Goal: Find specific fact: Find specific fact

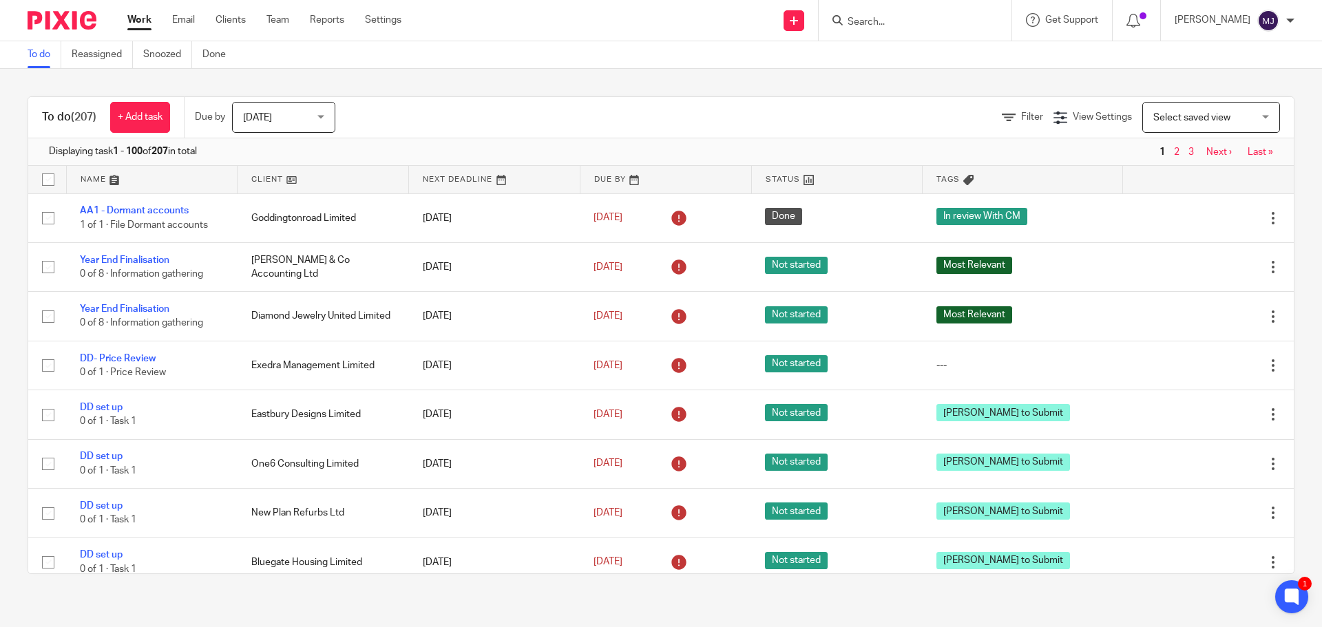
click at [900, 22] on input "Search" at bounding box center [908, 23] width 124 height 12
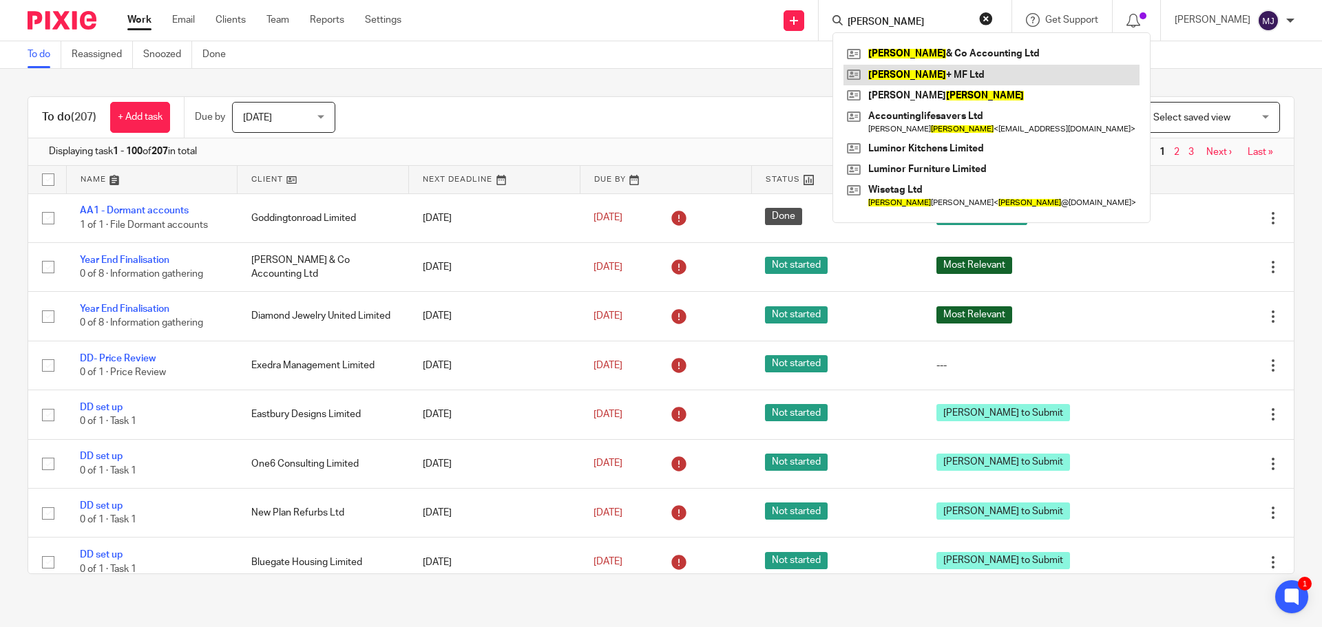
type input "[PERSON_NAME]"
click at [942, 78] on link at bounding box center [991, 75] width 296 height 21
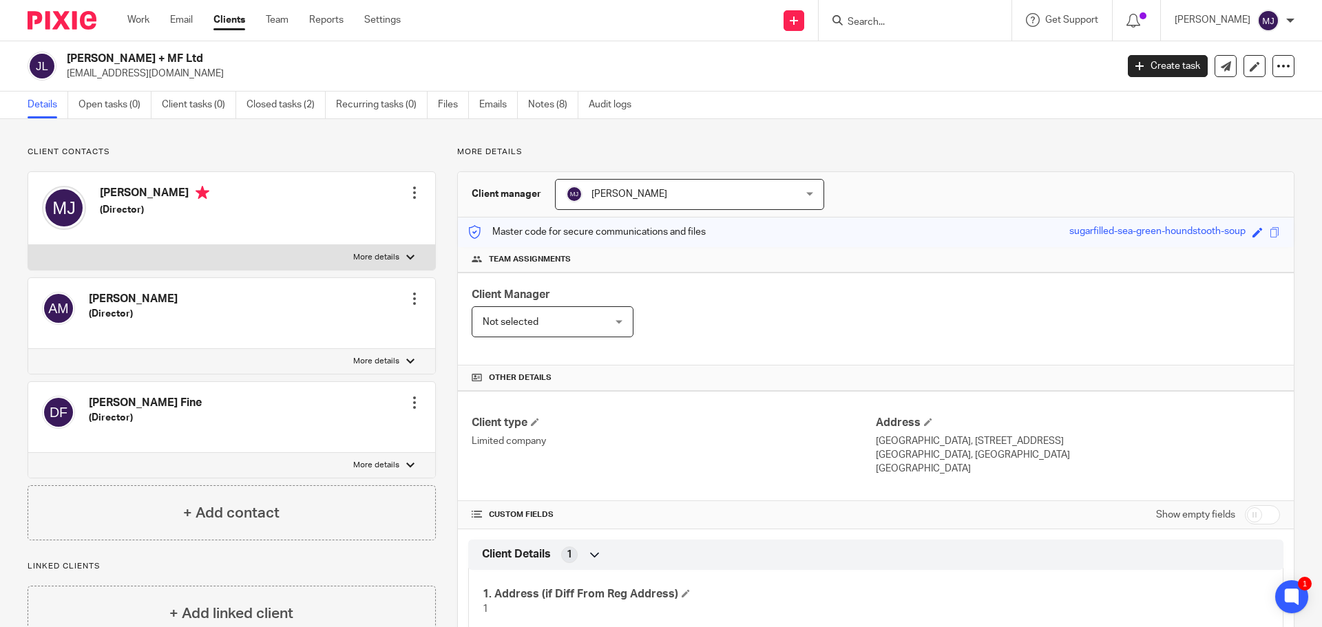
click at [890, 26] on input "Search" at bounding box center [908, 23] width 124 height 12
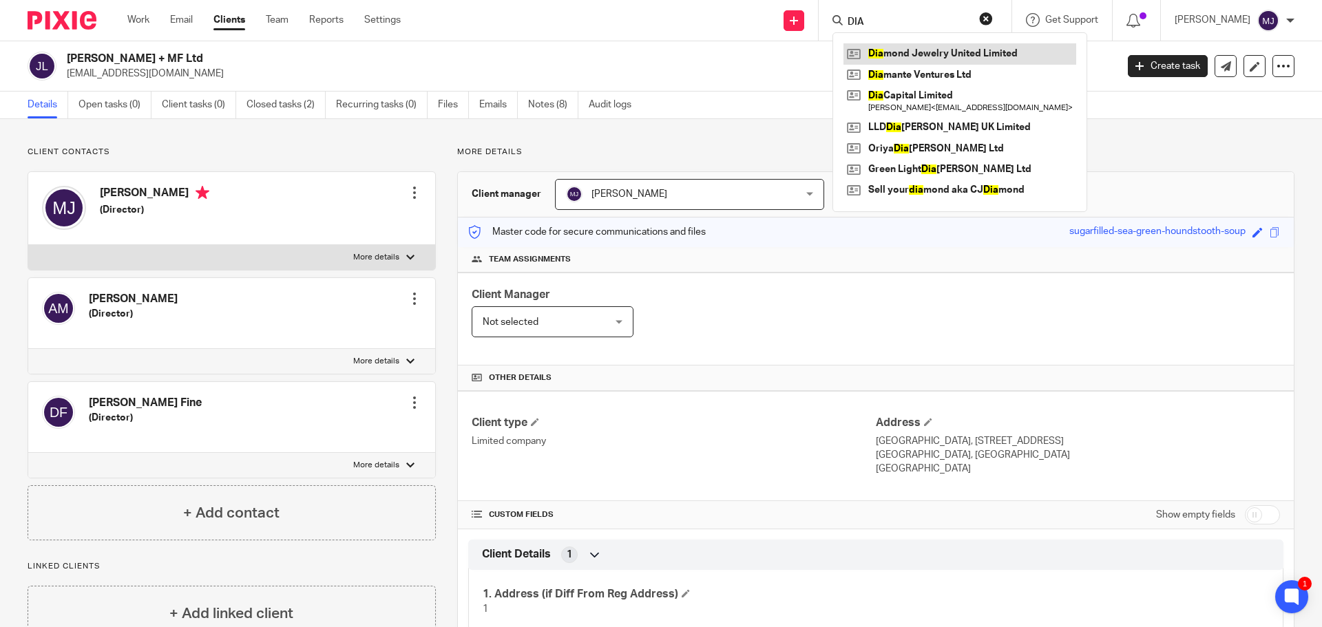
type input "DIA"
click at [1004, 48] on link at bounding box center [959, 53] width 233 height 21
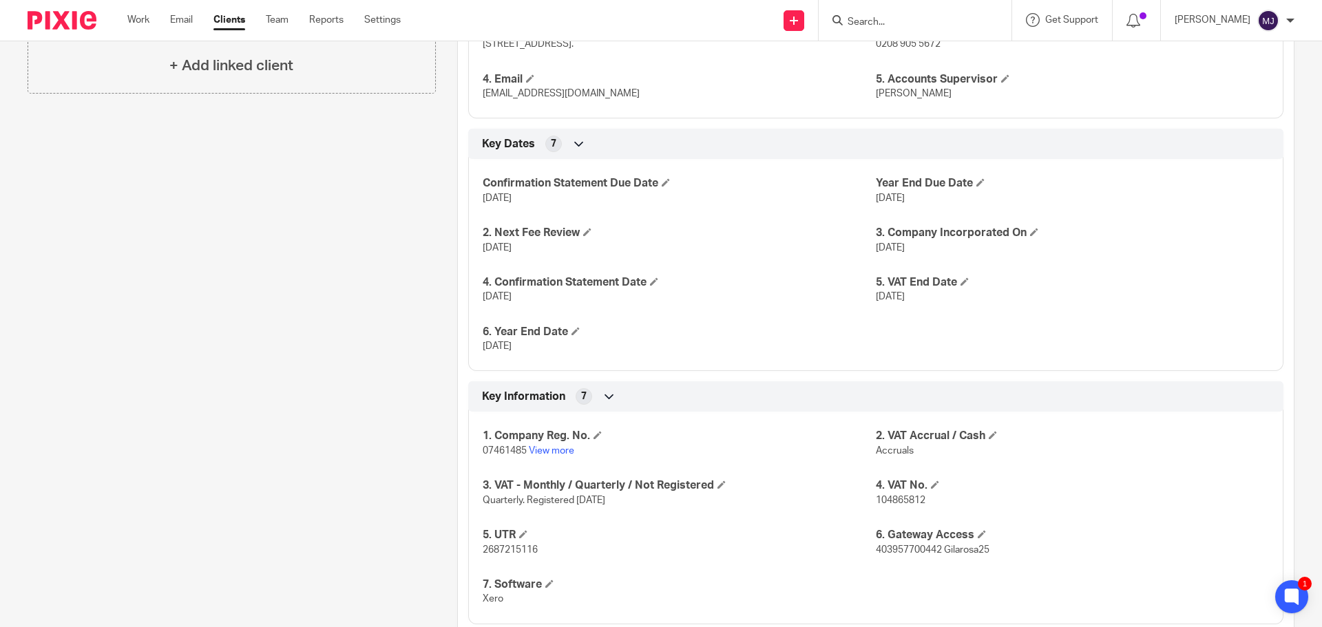
scroll to position [619, 0]
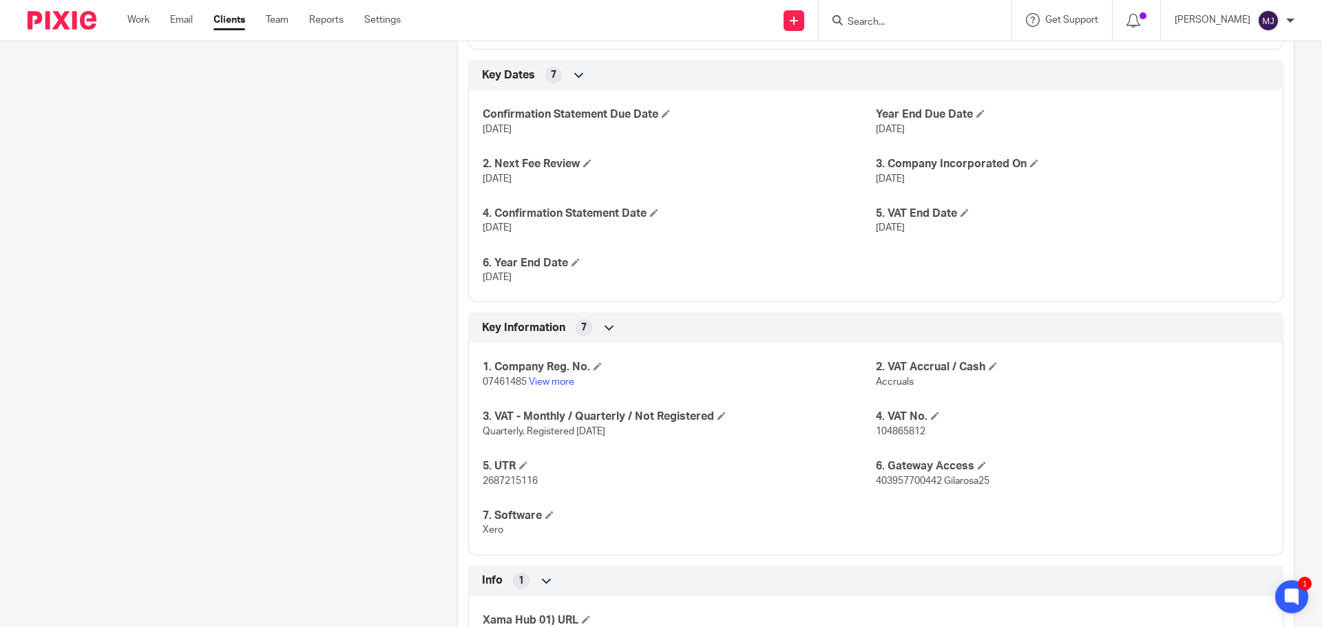
click at [678, 284] on p "30 Dec 2020" at bounding box center [678, 277] width 393 height 14
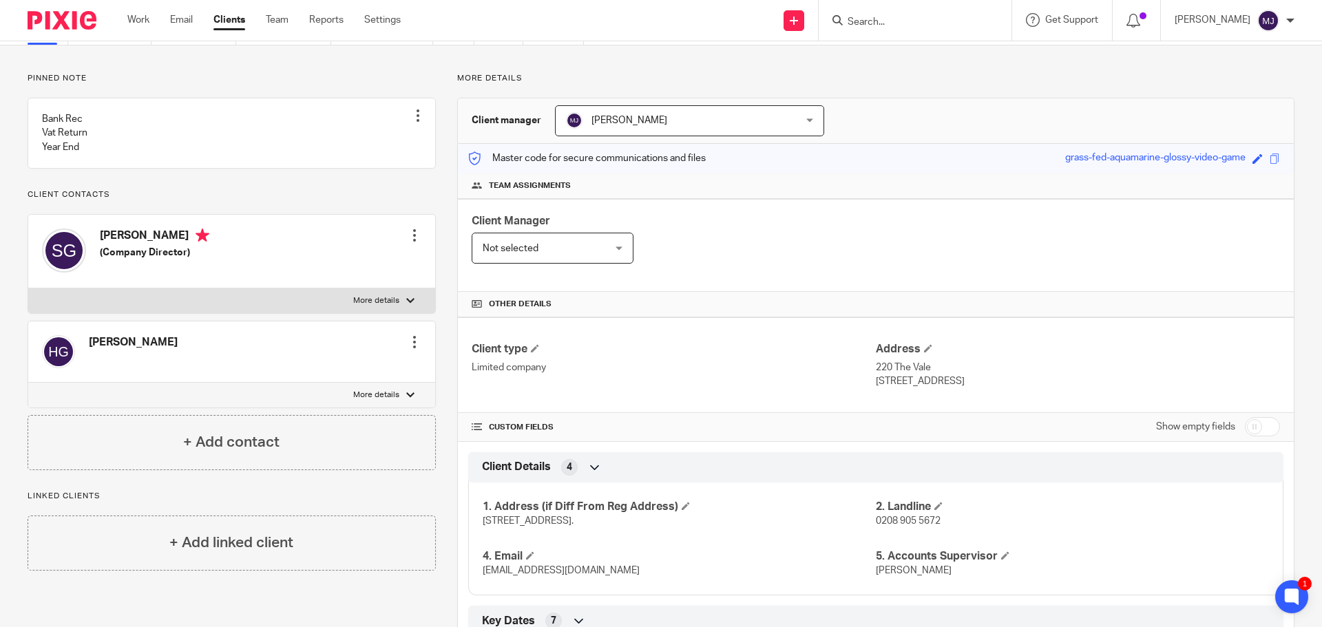
scroll to position [0, 0]
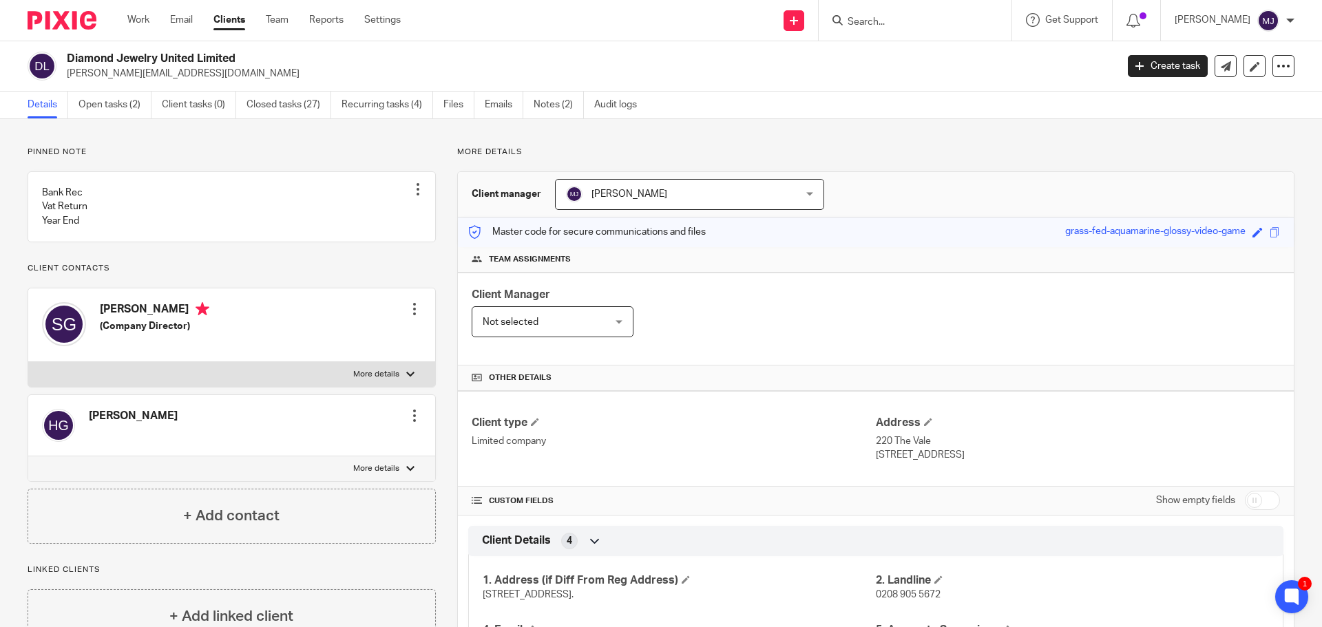
click at [926, 17] on input "Search" at bounding box center [908, 23] width 124 height 12
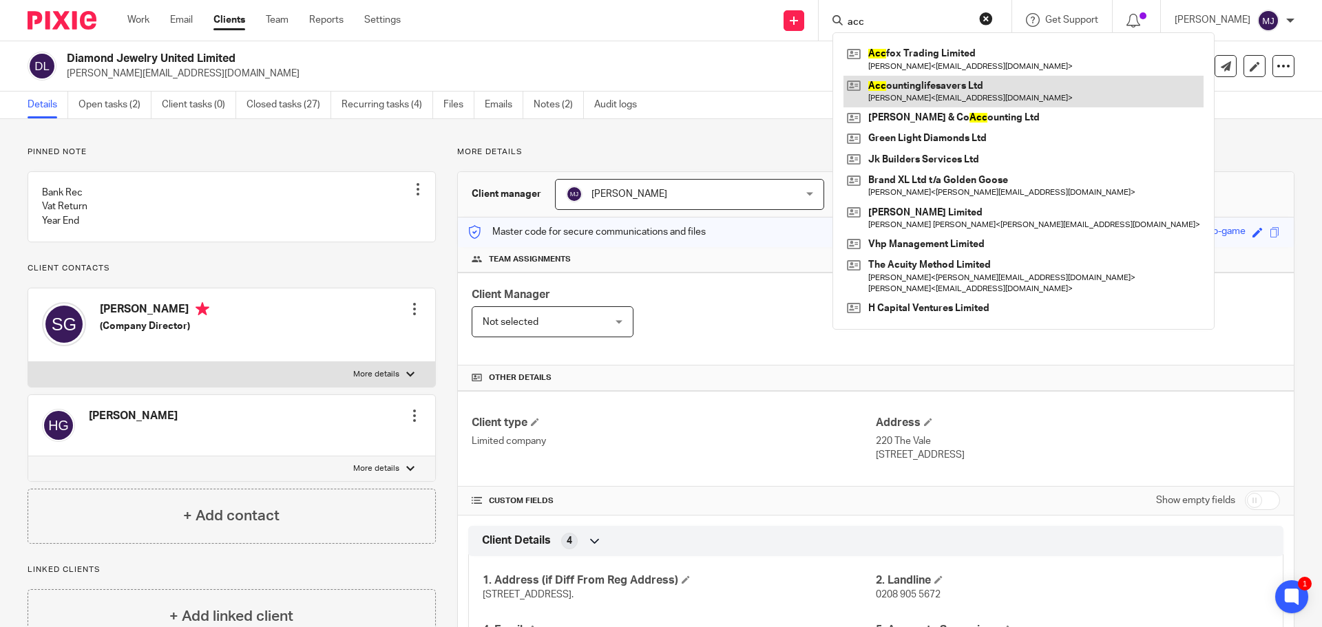
type input "acc"
click at [904, 94] on link at bounding box center [1023, 92] width 360 height 32
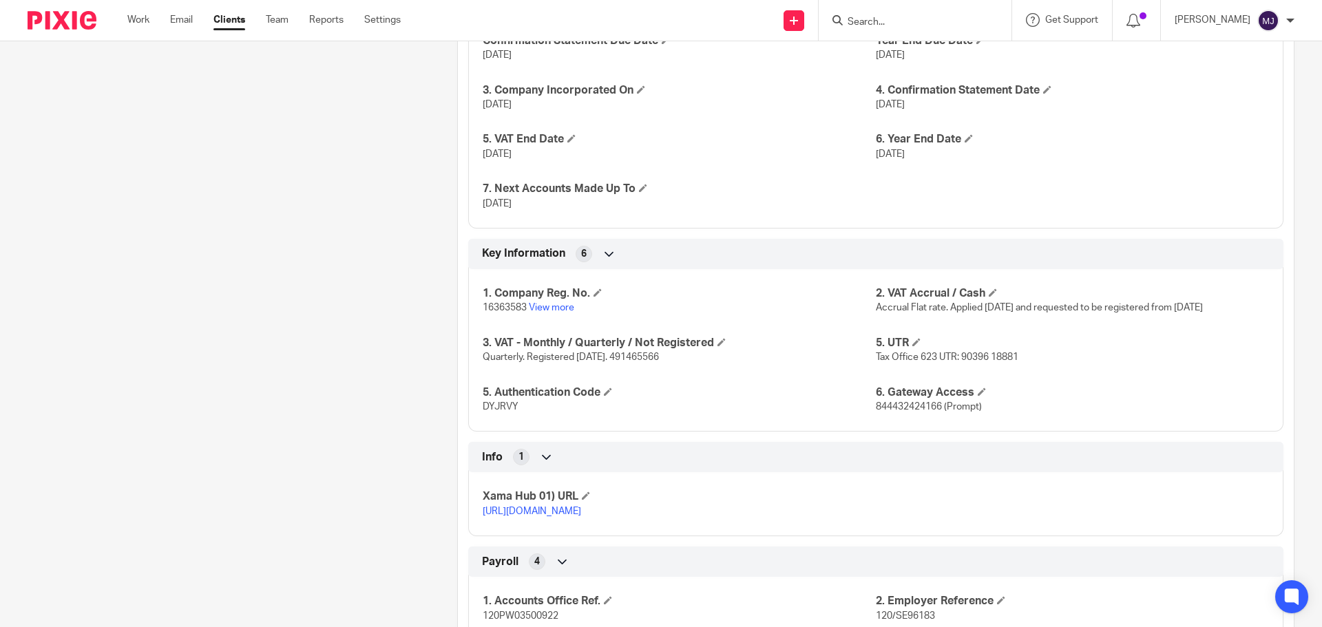
scroll to position [688, 0]
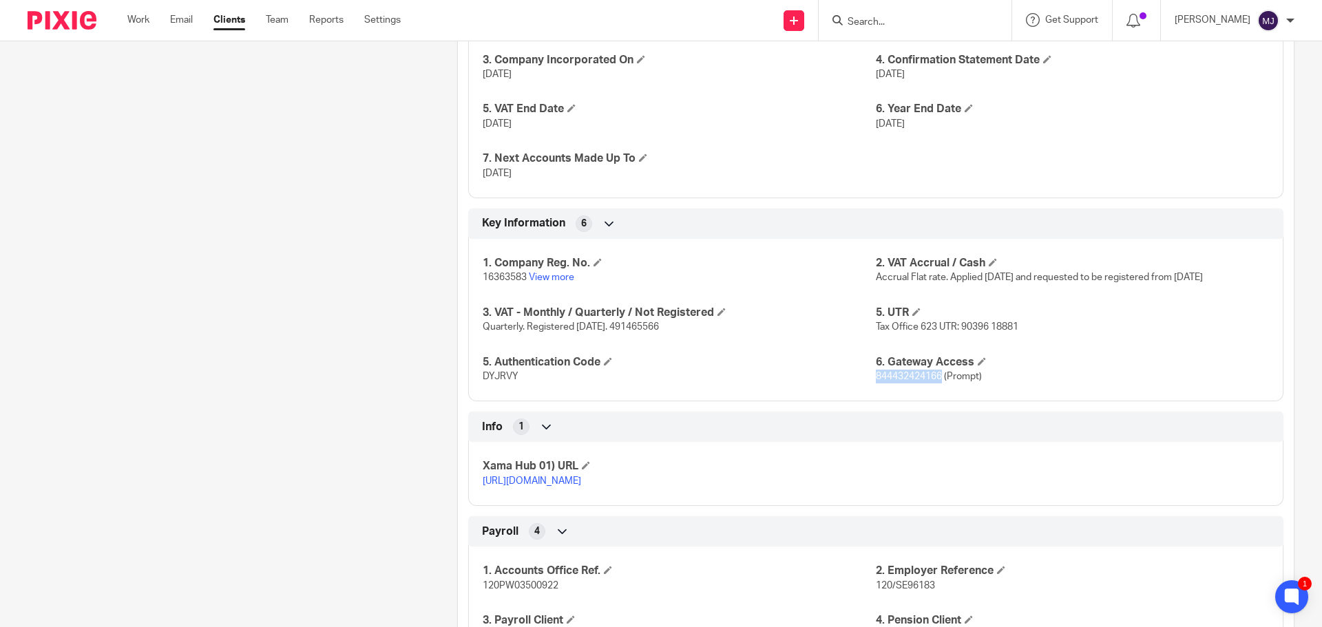
drag, startPoint x: 936, startPoint y: 377, endPoint x: 869, endPoint y: 375, distance: 67.5
click at [875, 375] on span "844432424166 (Prompt)" at bounding box center [928, 377] width 106 height 10
copy span "844432424166"
